Goal: Transaction & Acquisition: Book appointment/travel/reservation

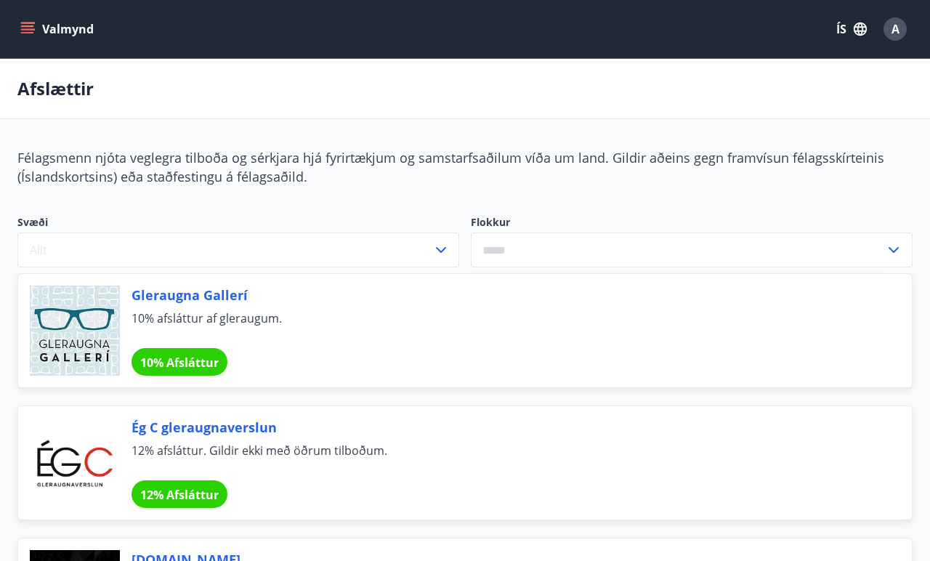
click at [52, 34] on button "Valmynd" at bounding box center [58, 29] width 82 height 26
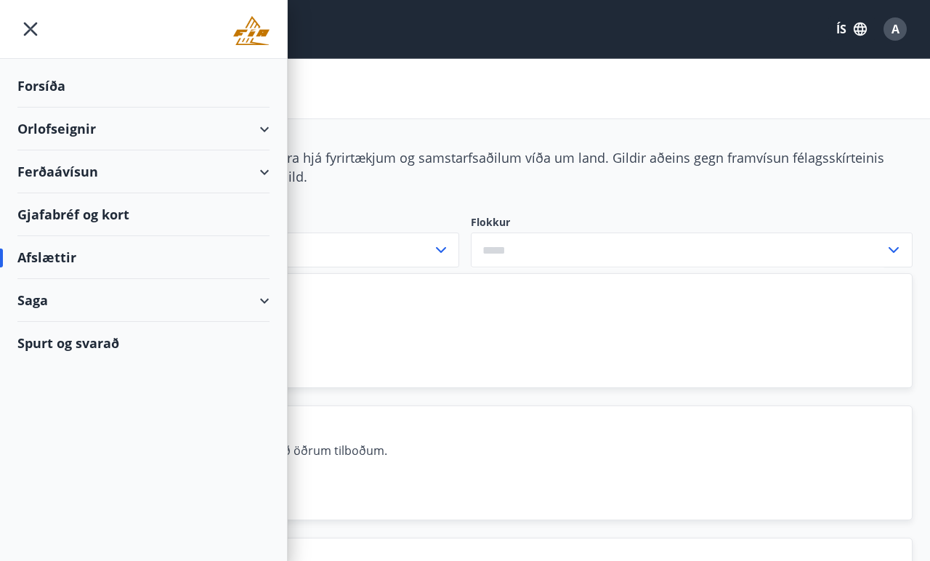
click at [63, 87] on div "Forsíða" at bounding box center [143, 86] width 252 height 43
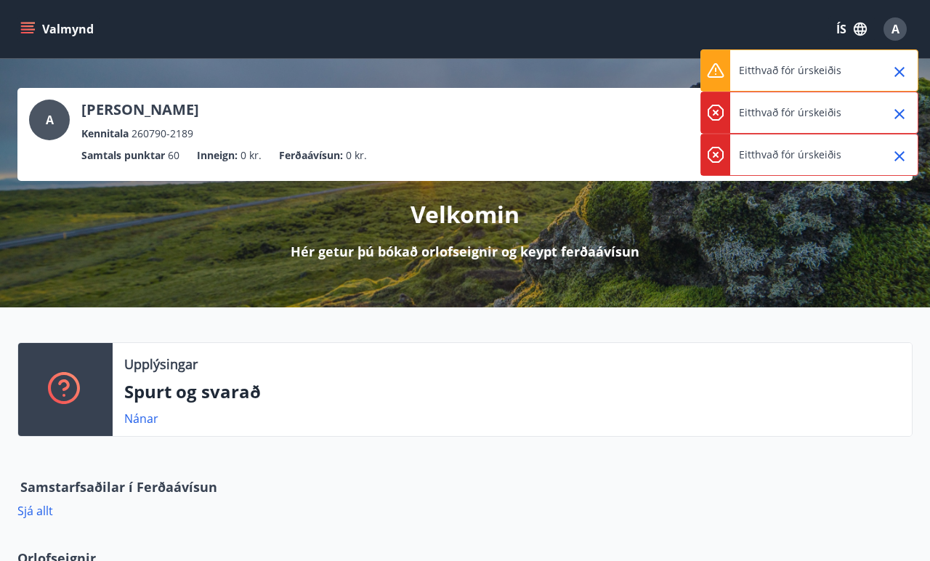
click at [904, 73] on icon "Close" at bounding box center [899, 71] width 17 height 17
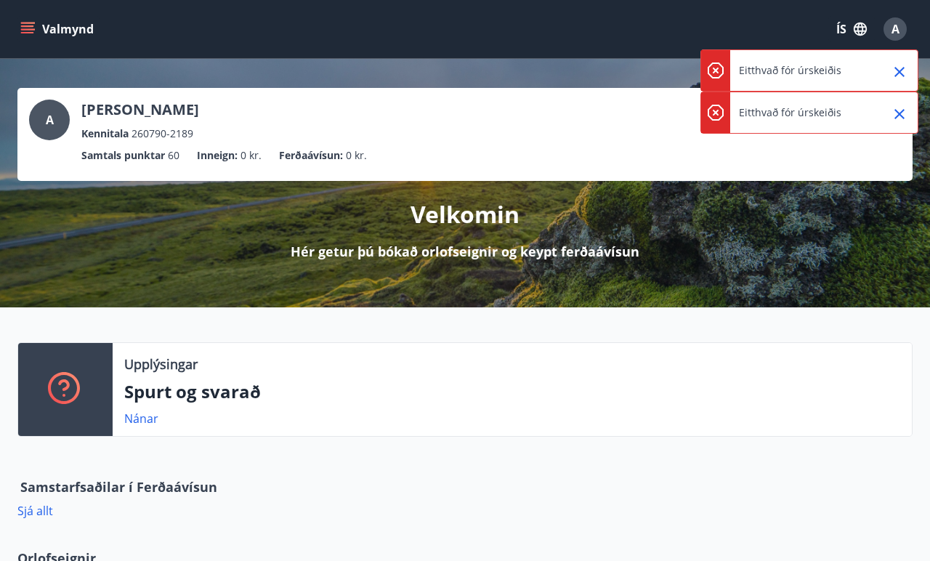
click at [903, 73] on icon "Close" at bounding box center [899, 71] width 17 height 17
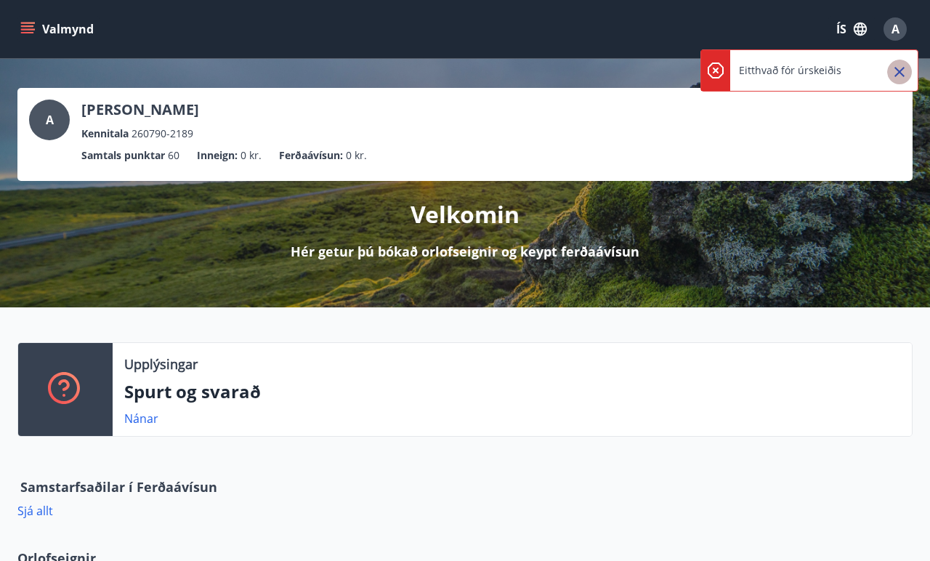
click at [903, 73] on icon "Close" at bounding box center [899, 71] width 17 height 17
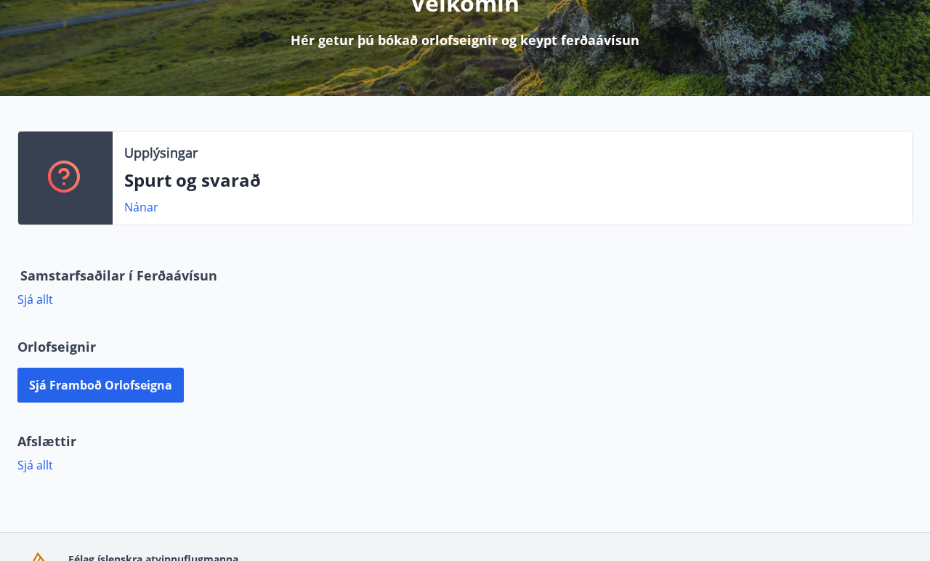
scroll to position [289, 0]
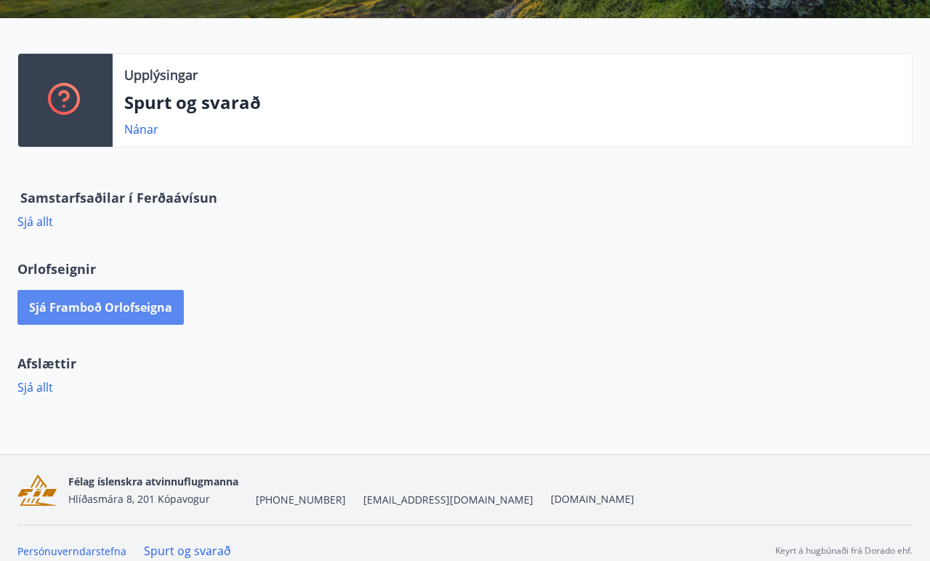
click at [161, 307] on button "Sjá framboð orlofseigna" at bounding box center [100, 307] width 166 height 35
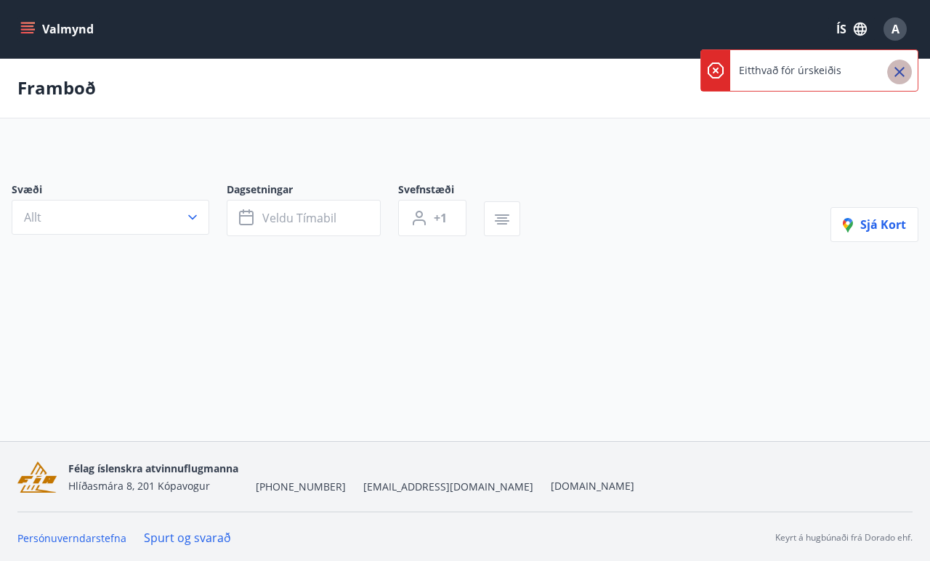
click at [904, 75] on icon "Close" at bounding box center [899, 71] width 17 height 17
